Goal: Contribute content: Add original content to the website for others to see

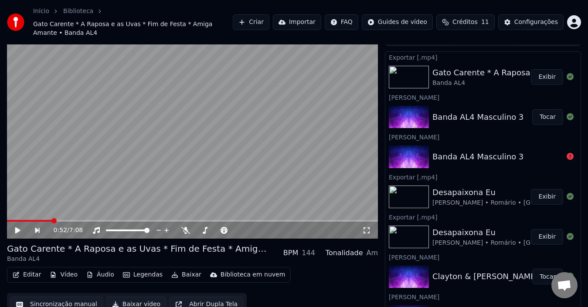
scroll to position [14, 0]
click at [187, 227] on icon at bounding box center [185, 230] width 9 height 7
click at [21, 269] on button "Editar" at bounding box center [26, 275] width 35 height 12
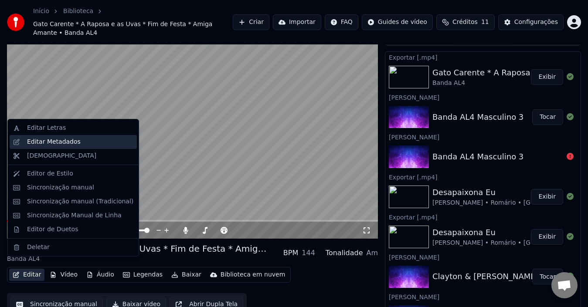
click at [46, 146] on div "Editar Metadados" at bounding box center [54, 142] width 54 height 9
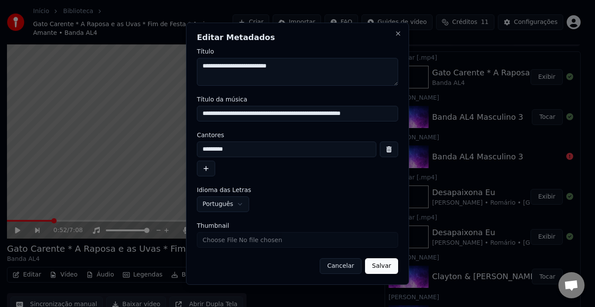
type textarea "**********"
click at [390, 268] on button "Salvar" at bounding box center [381, 266] width 33 height 16
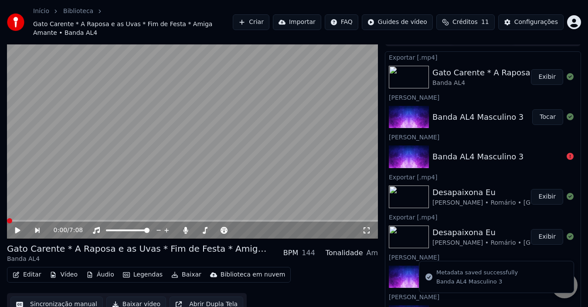
click at [117, 297] on button "Baixar vídeo" at bounding box center [136, 305] width 60 height 16
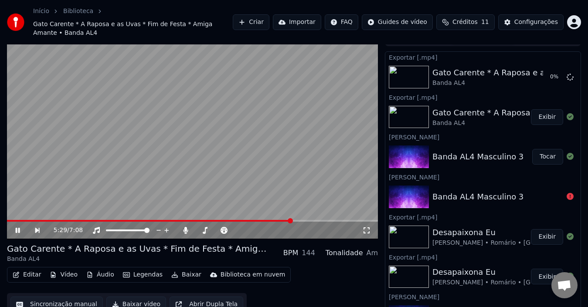
click at [8, 210] on video at bounding box center [192, 135] width 371 height 209
click at [11, 222] on div "5:29 / 7:08" at bounding box center [192, 230] width 371 height 17
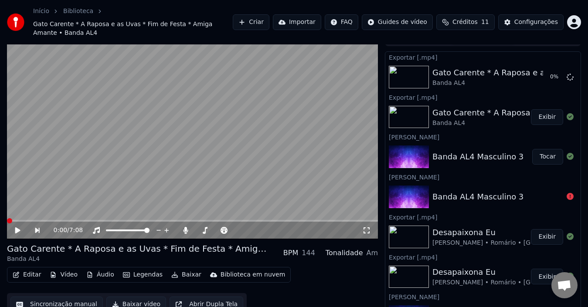
click at [7, 218] on span at bounding box center [9, 220] width 5 height 5
click at [15, 227] on icon at bounding box center [17, 230] width 5 height 6
